Goal: Transaction & Acquisition: Purchase product/service

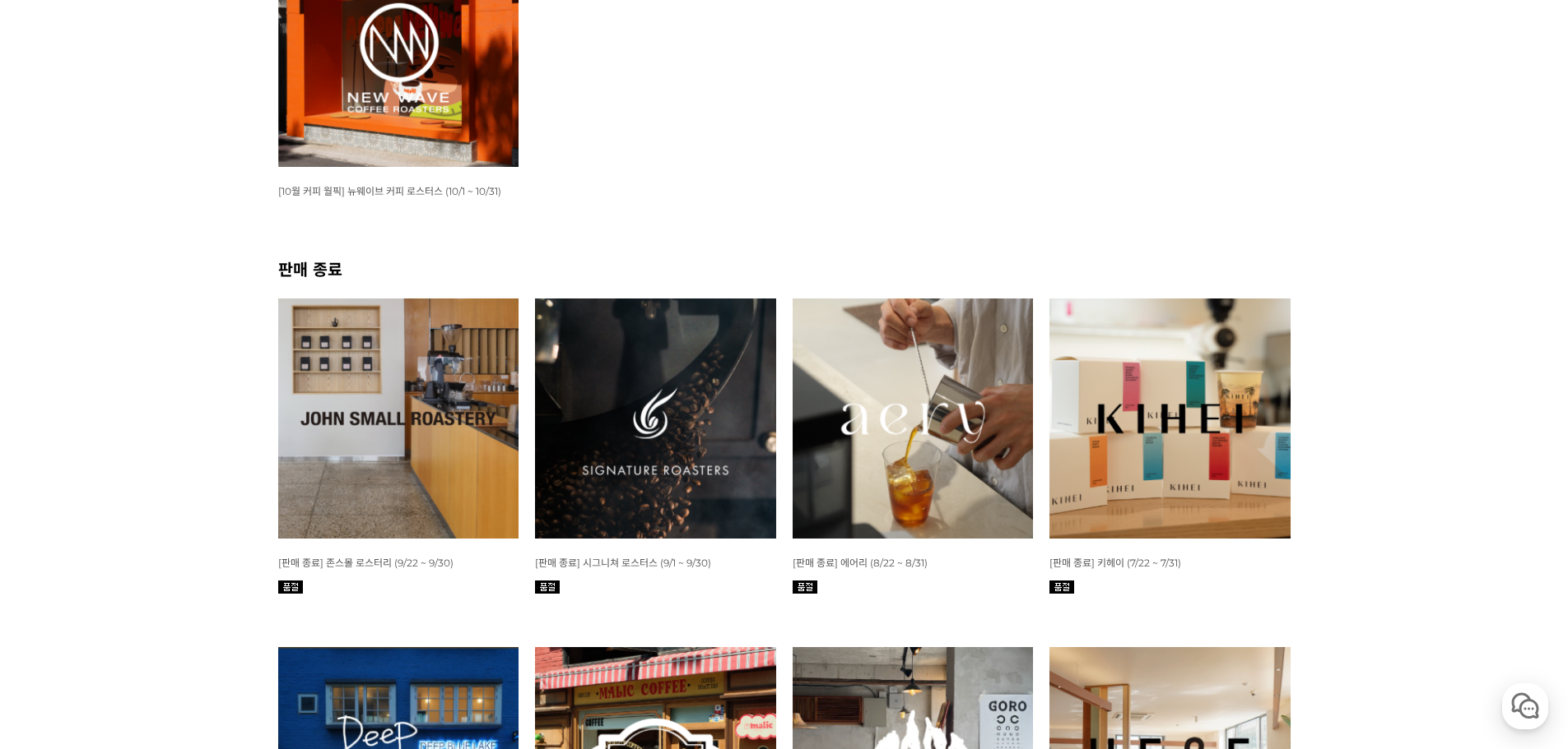
scroll to position [290, 0]
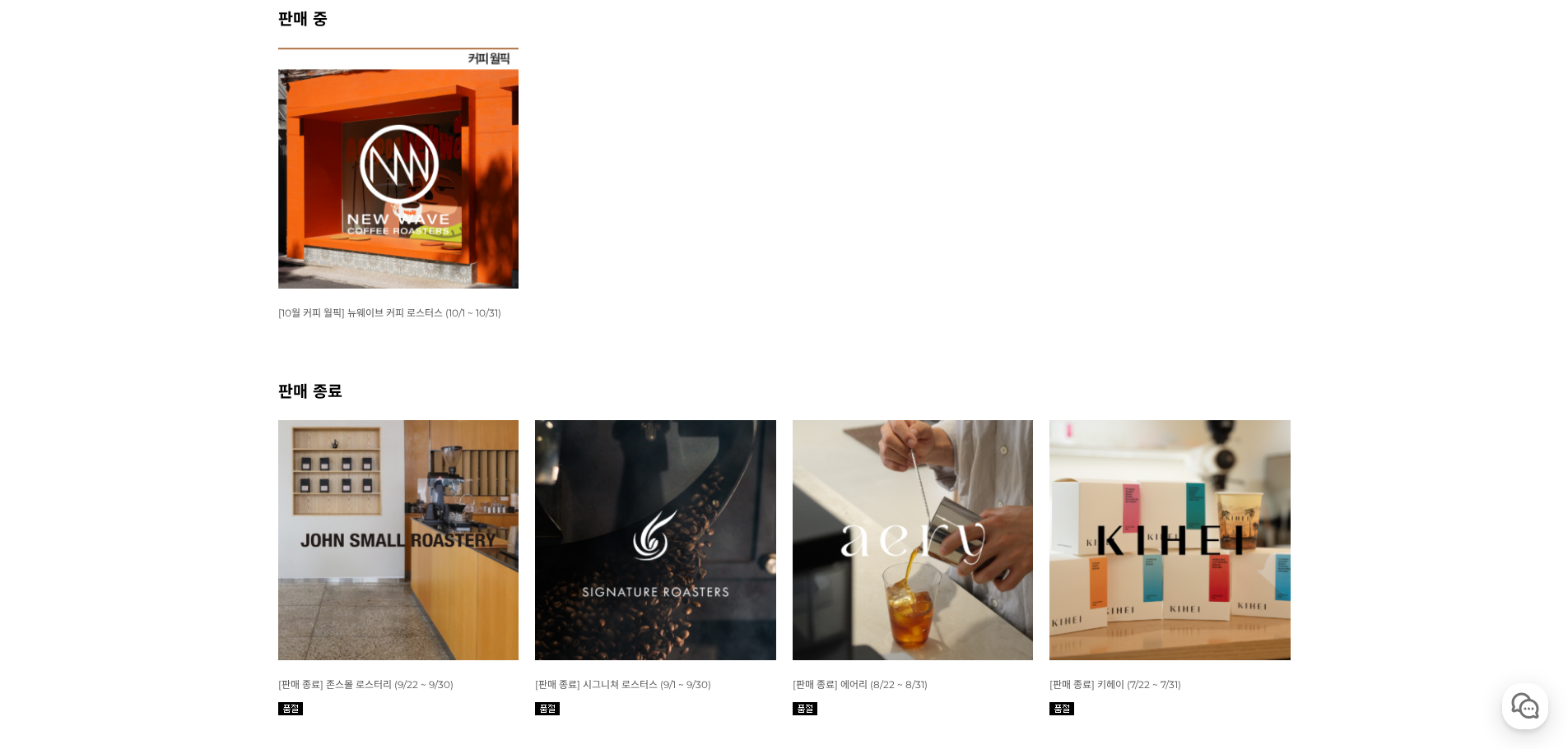
click at [411, 199] on img at bounding box center [399, 169] width 241 height 241
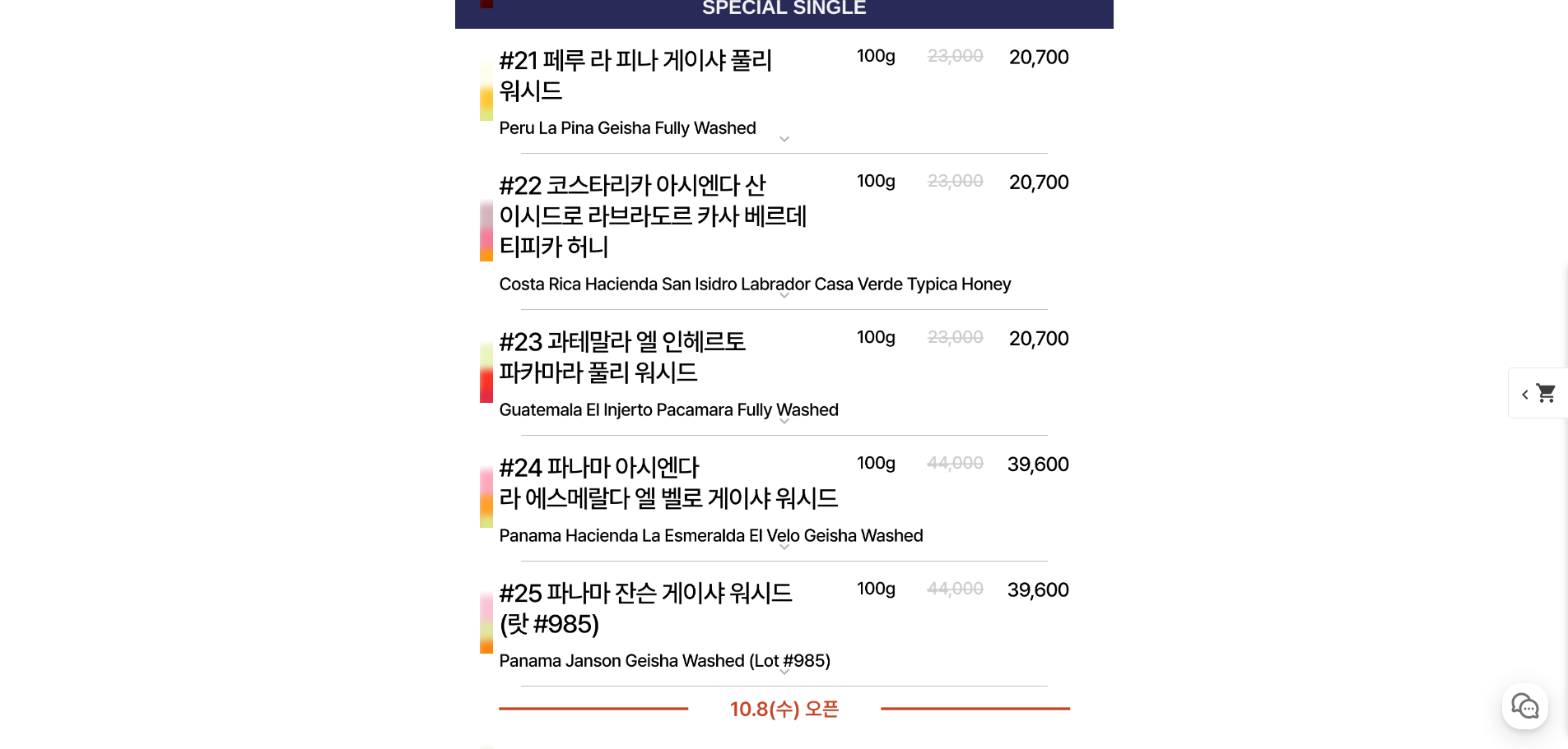
scroll to position [5320, 0]
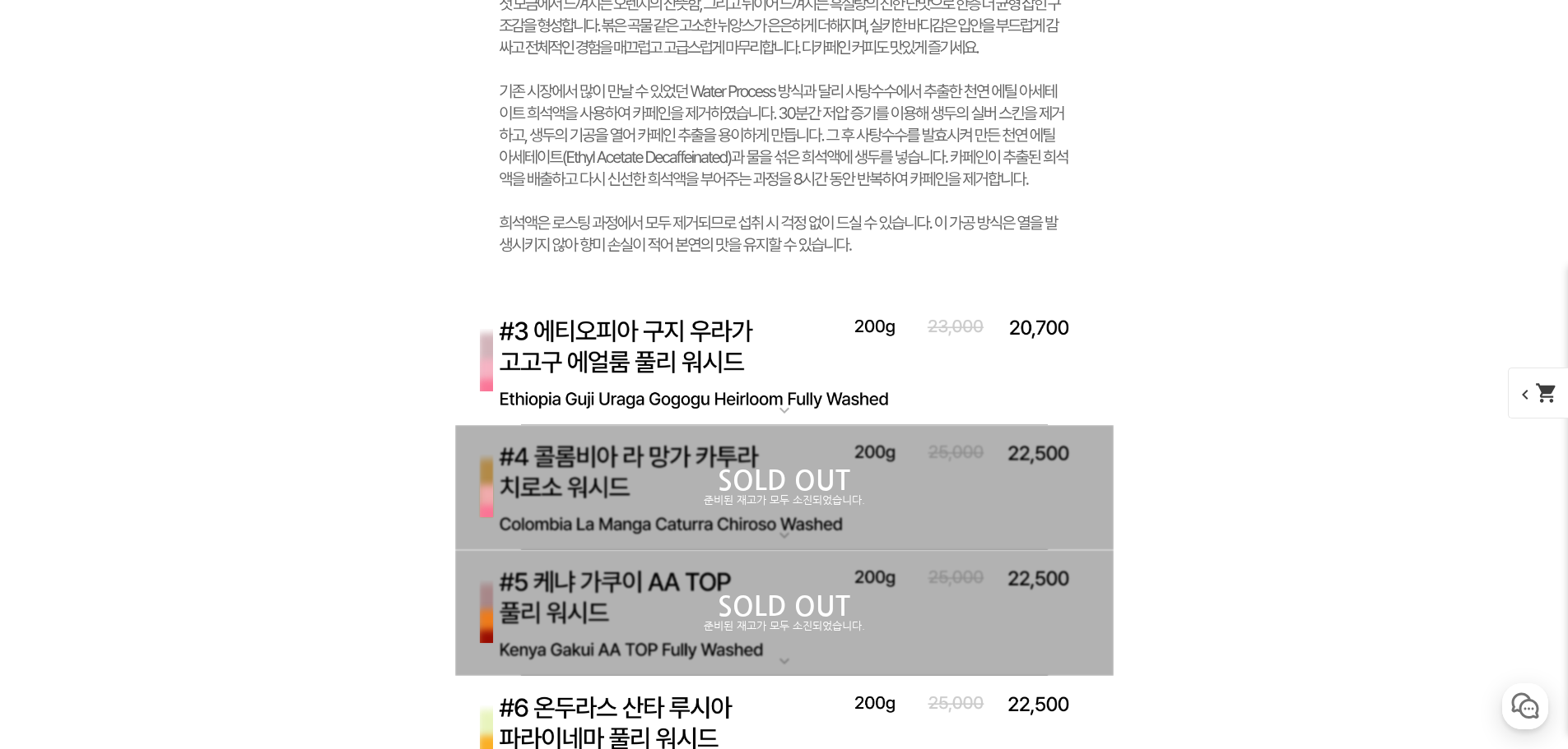
scroll to position [5568, 0]
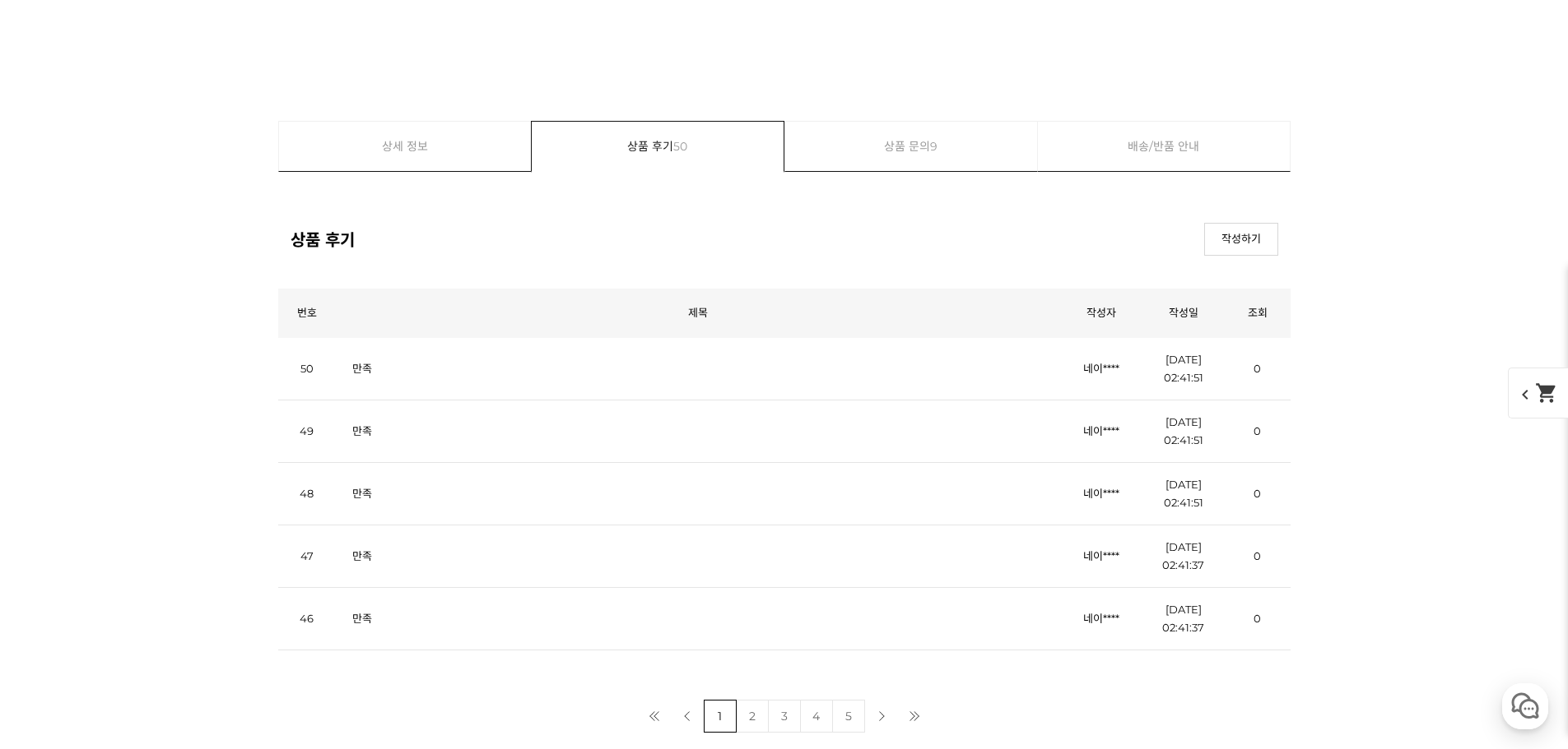
scroll to position [9599, 0]
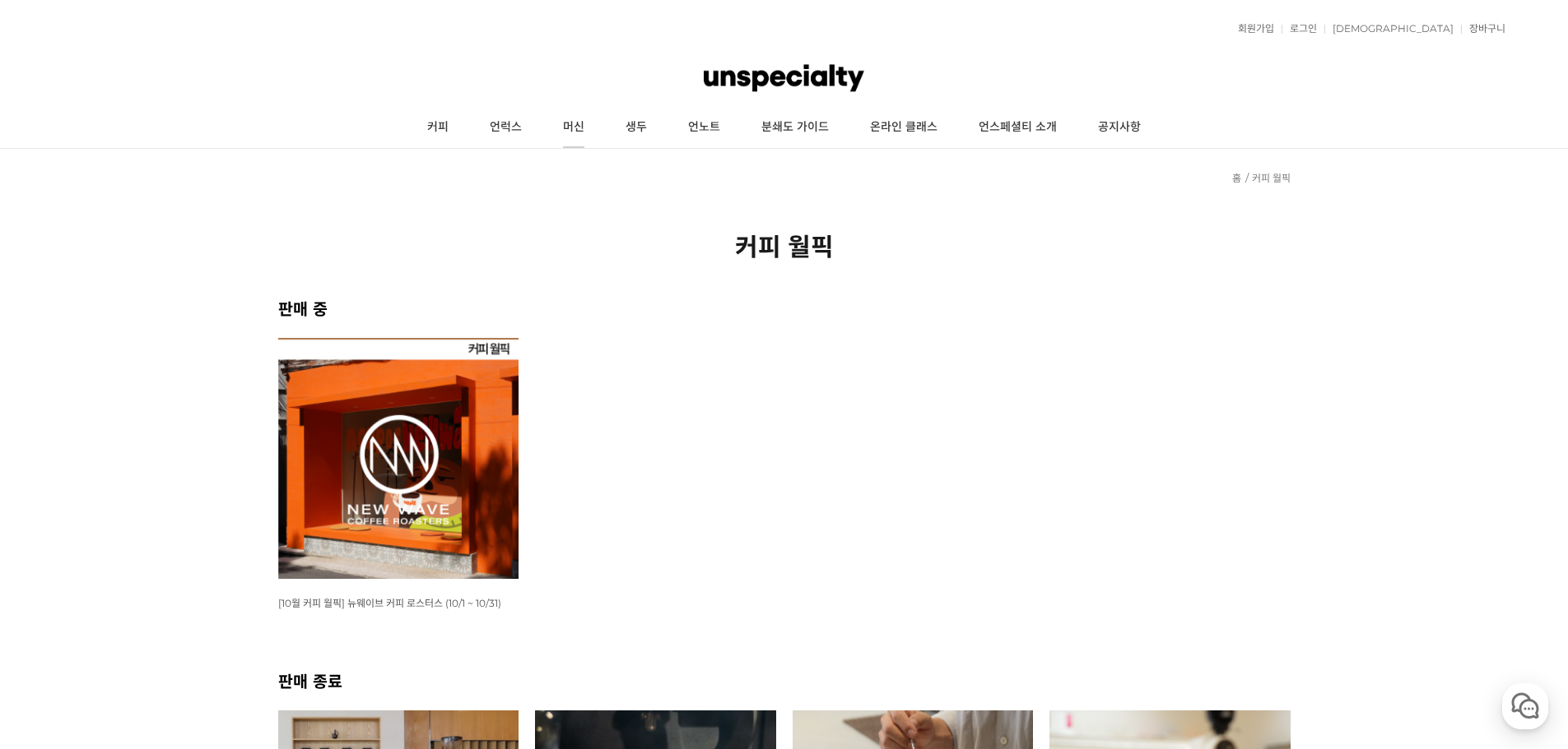
click at [576, 118] on link "머신" at bounding box center [574, 127] width 63 height 41
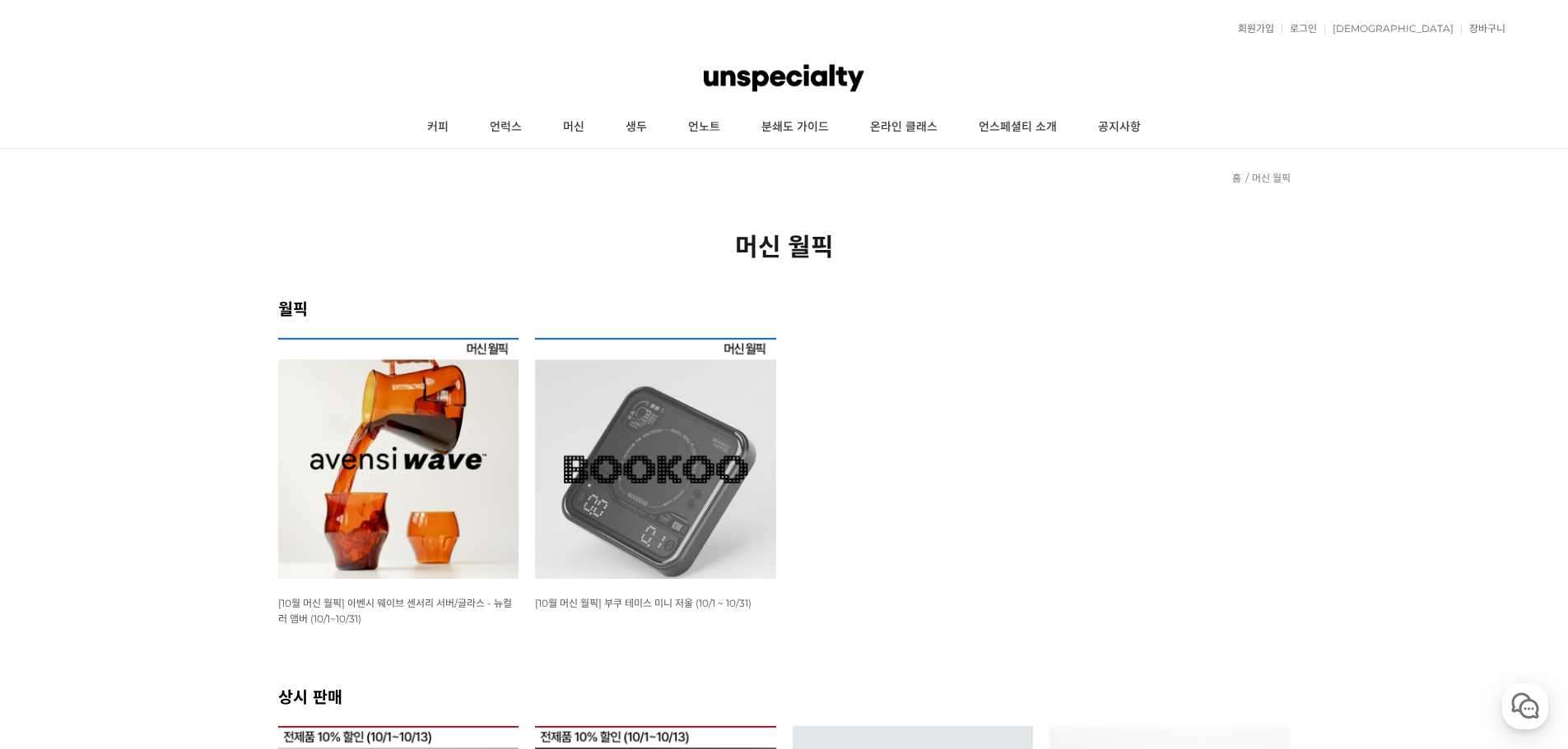
click at [414, 606] on span "[10월 머신 월픽] 아벤시 웨이브 센서리 서버/글라스 - 뉴컬러 앰버 (10/1~10/31)" at bounding box center [395, 611] width 233 height 28
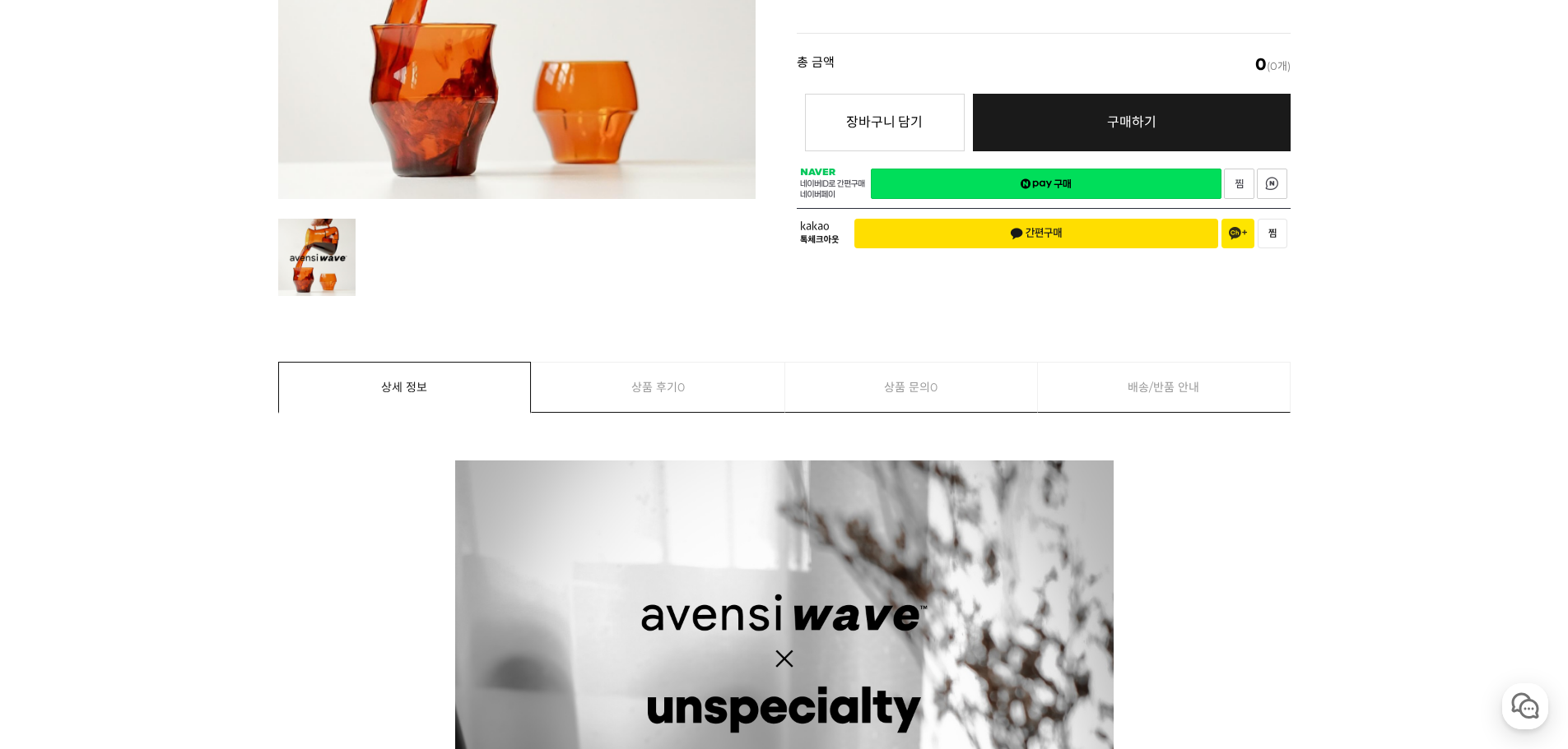
scroll to position [165, 0]
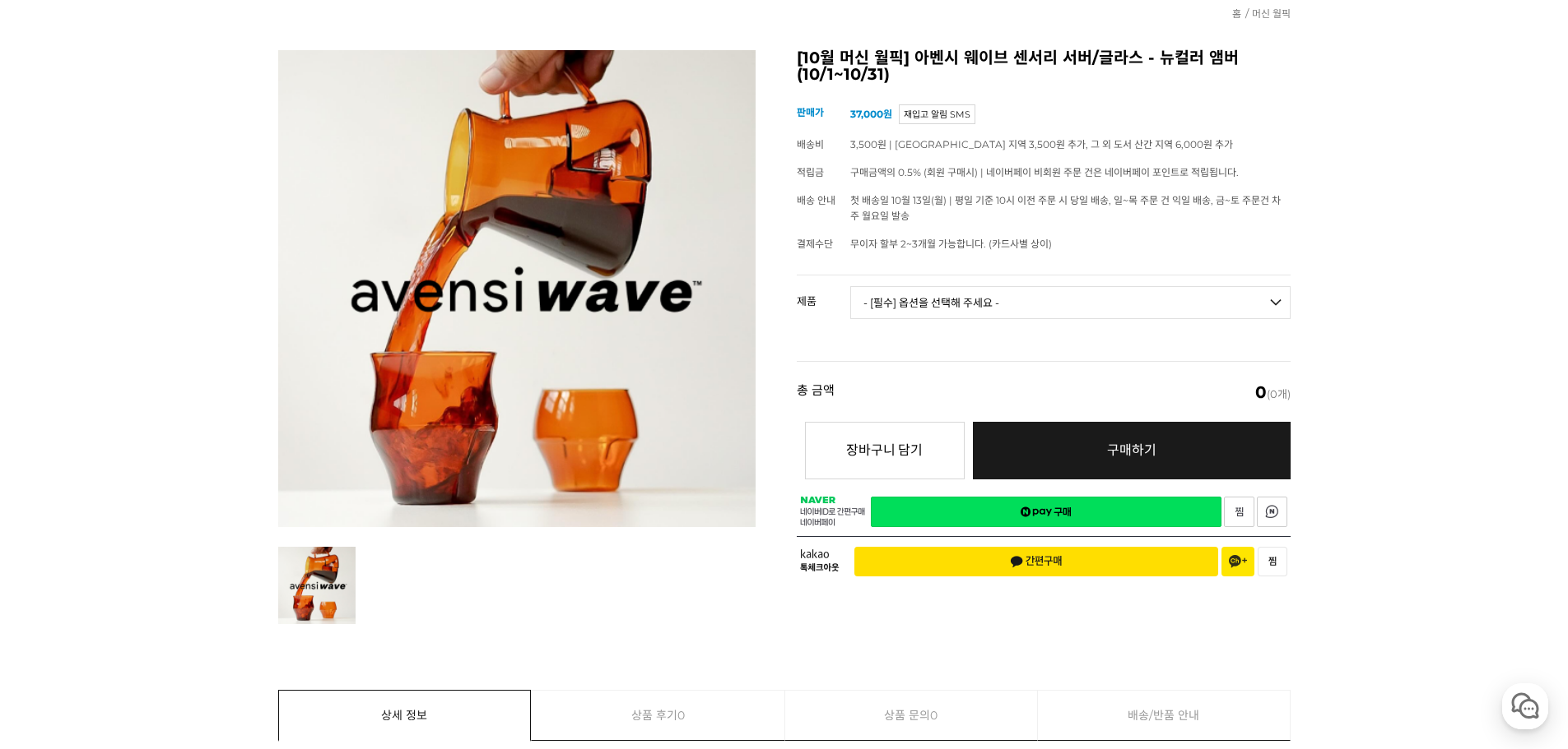
click at [988, 304] on select "- [필수] 옵션을 선택해 주세요 - ------------------- 웨이브 앰버 3종 세트 사이클론 센서리 서버 앰버 [품절] 알토 글라…" at bounding box center [1070, 303] width 440 height 33
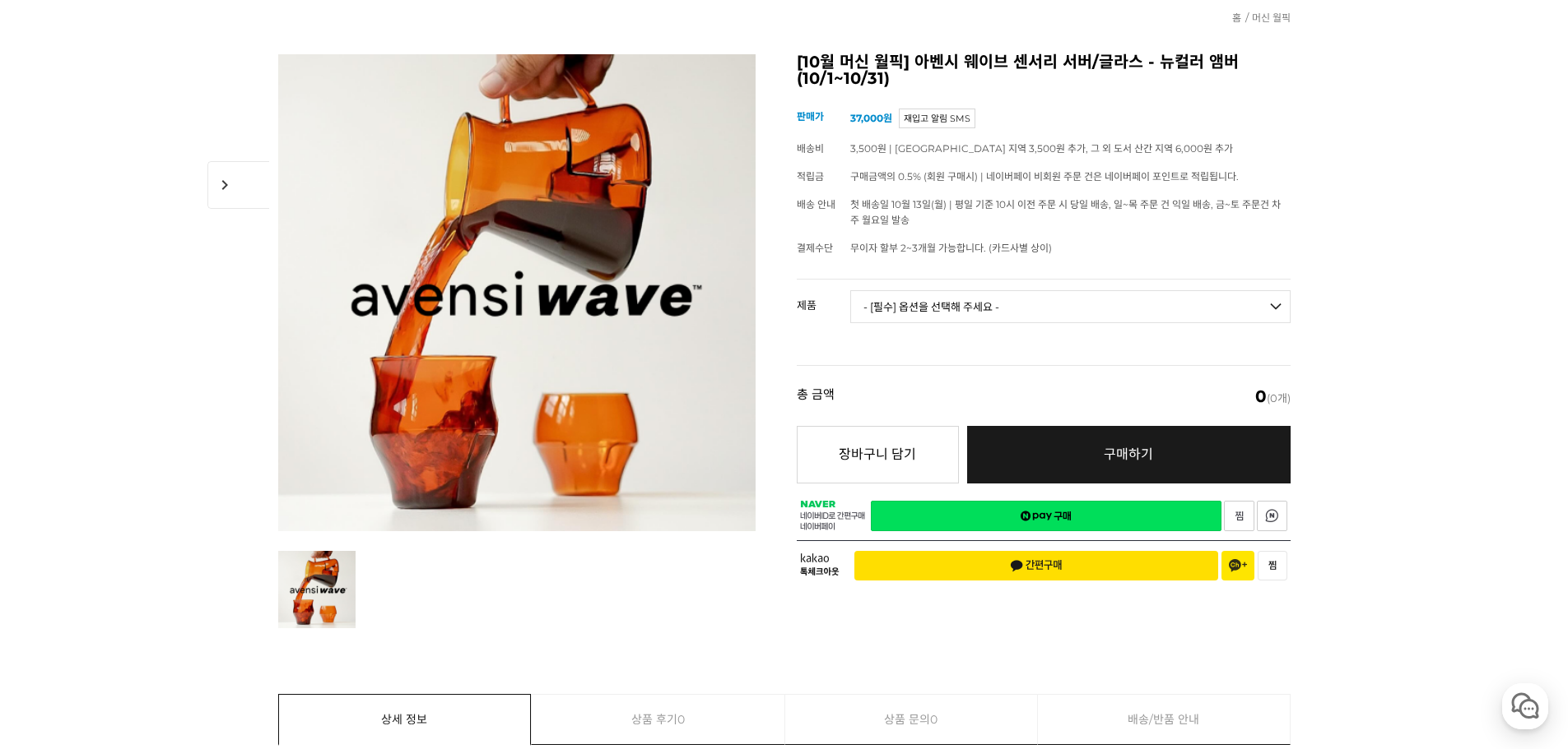
scroll to position [0, 0]
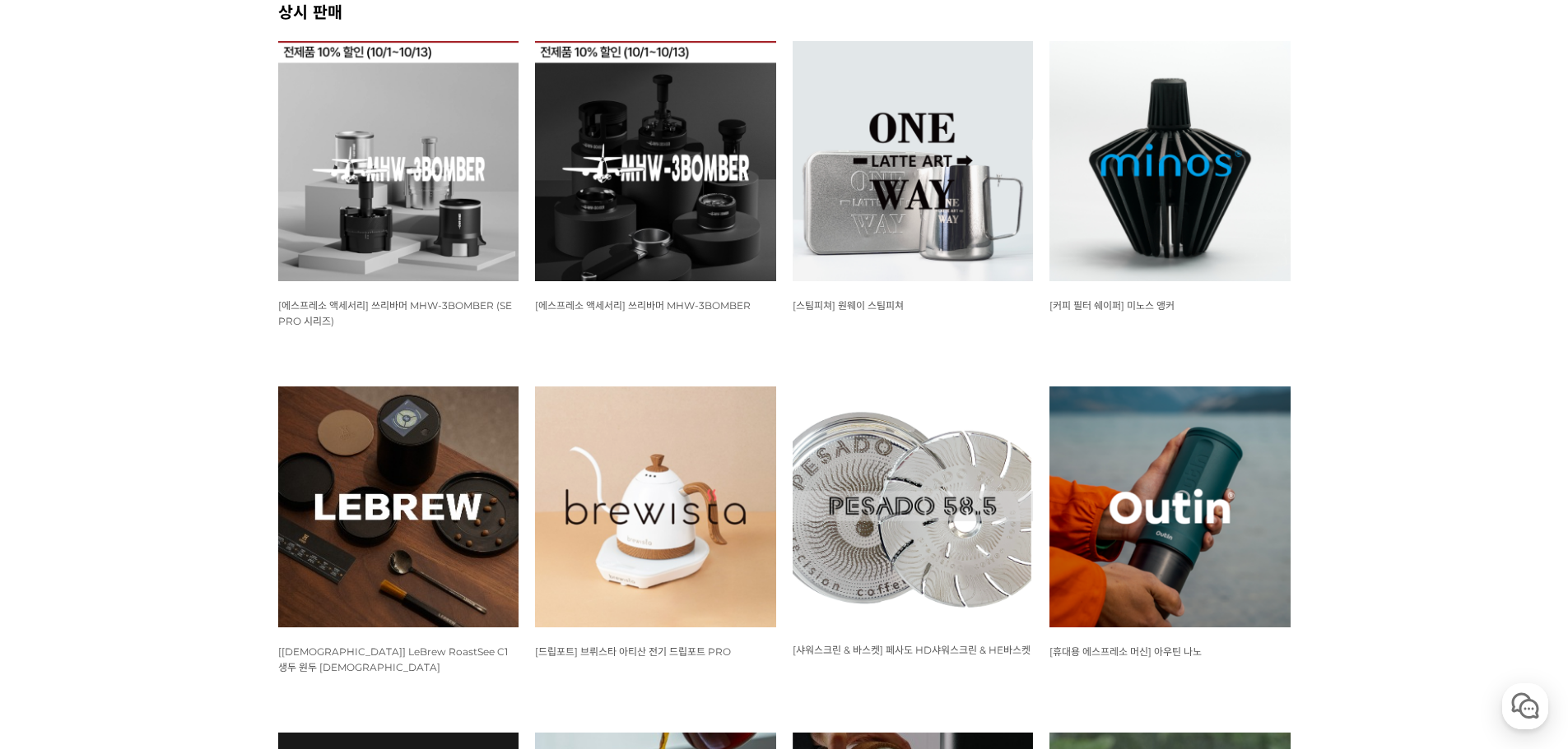
scroll to position [658, 0]
